Goal: Check status: Check status

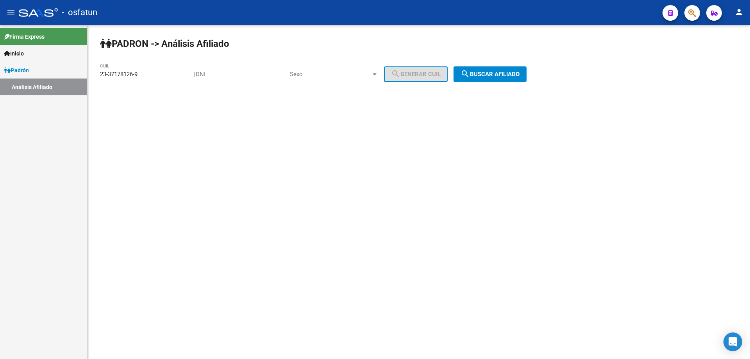
click at [227, 76] on input "DNI" at bounding box center [240, 74] width 88 height 7
drag, startPoint x: 150, startPoint y: 71, endPoint x: 80, endPoint y: 72, distance: 69.5
click at [80, 72] on mat-sidenav-container "Firma Express Inicio Instructivos Contacto OS Padrón Análisis Afiliado PADRON -…" at bounding box center [375, 192] width 750 height 334
click at [219, 77] on input "DNI" at bounding box center [240, 74] width 88 height 7
paste input "32579572"
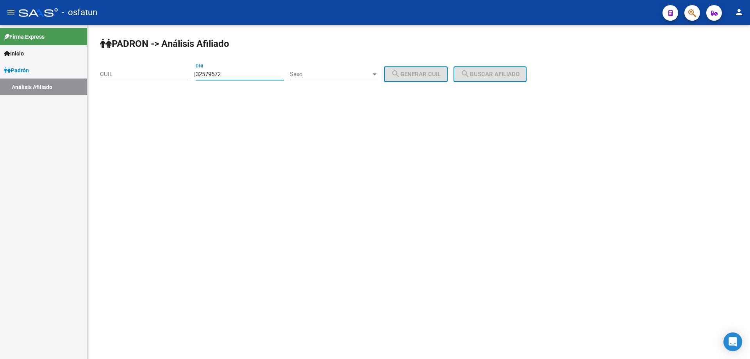
type input "32579572"
click at [378, 76] on div at bounding box center [374, 74] width 7 height 6
click at [314, 79] on span "Masculino" at bounding box center [342, 75] width 88 height 18
click at [425, 77] on span "search Generar CUIL" at bounding box center [416, 74] width 50 height 7
type input "20-32579572-8"
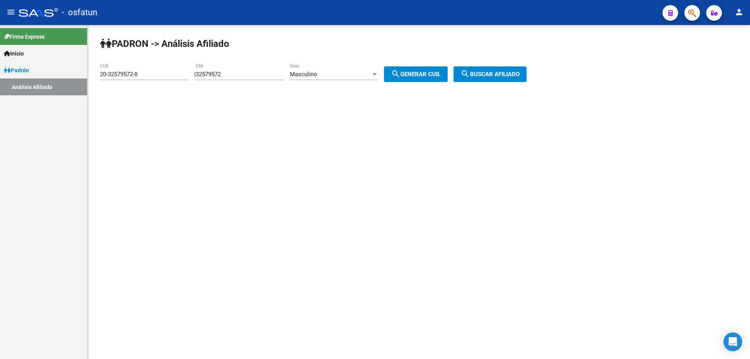
click at [500, 75] on span "search Buscar afiliado" at bounding box center [490, 74] width 59 height 7
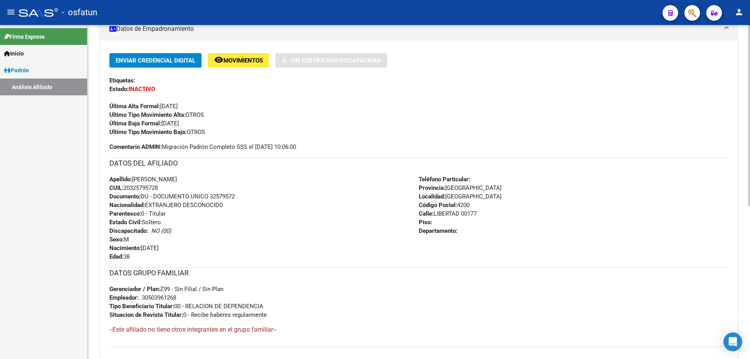
scroll to position [156, 0]
